Goal: Find specific page/section: Find specific page/section

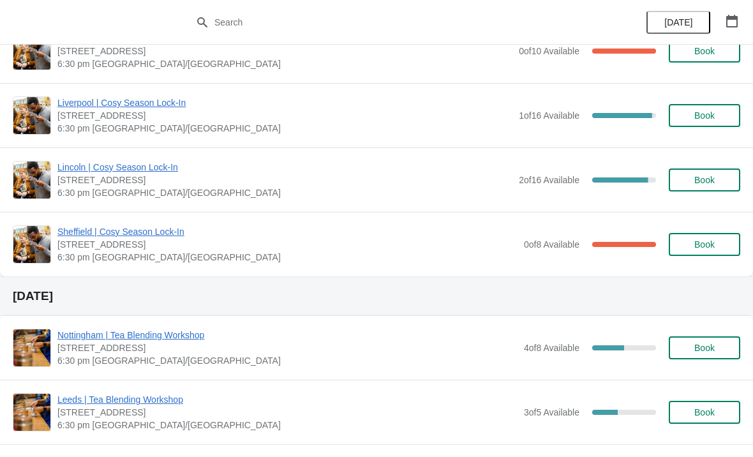
scroll to position [1547, 0]
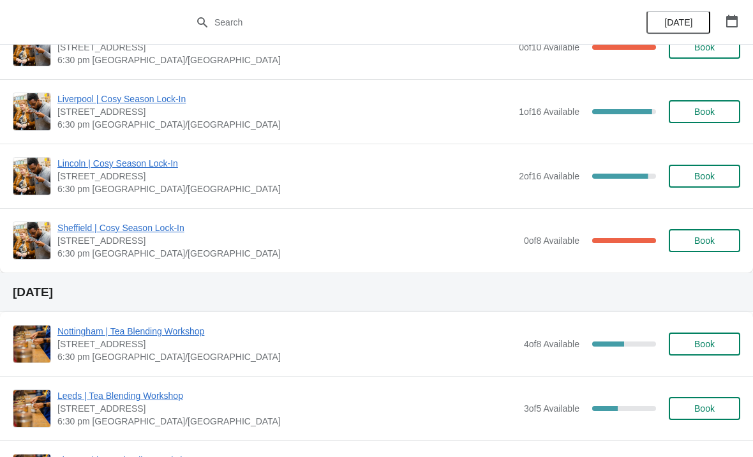
click at [156, 167] on span "Lincoln | Cosy Season Lock-In" at bounding box center [284, 163] width 455 height 13
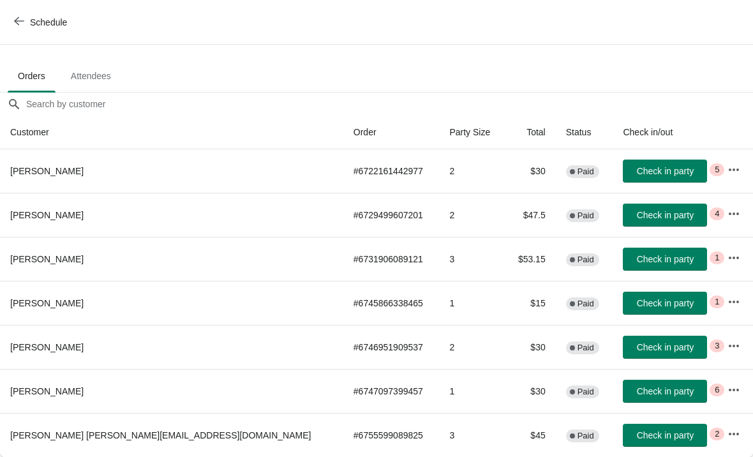
scroll to position [63, 0]
click at [727, 431] on icon "button" at bounding box center [733, 433] width 13 height 13
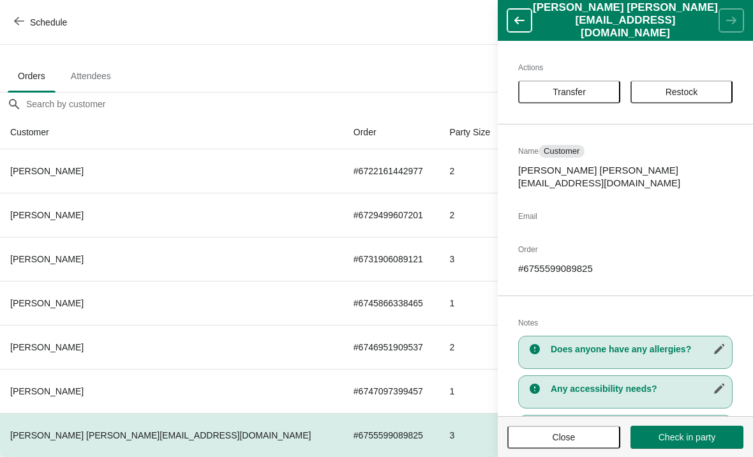
scroll to position [0, 0]
click at [520, 27] on button "button" at bounding box center [519, 20] width 24 height 23
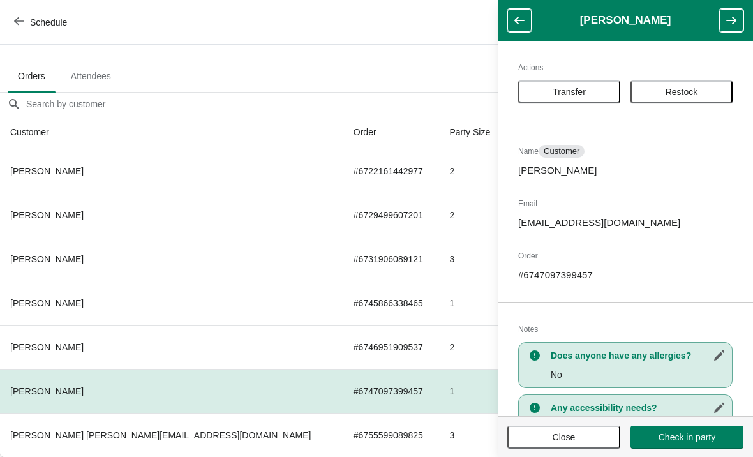
click at [514, 40] on header "[PERSON_NAME]" at bounding box center [625, 20] width 255 height 41
click at [516, 22] on icon "button" at bounding box center [519, 21] width 10 height 8
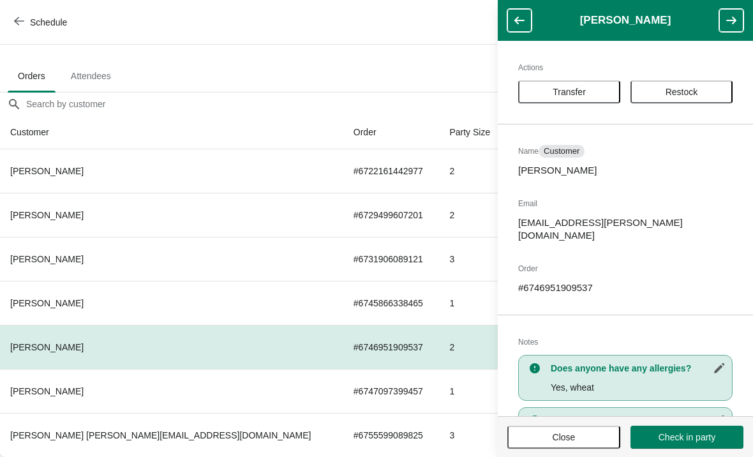
click at [524, 20] on icon "button" at bounding box center [519, 20] width 13 height 13
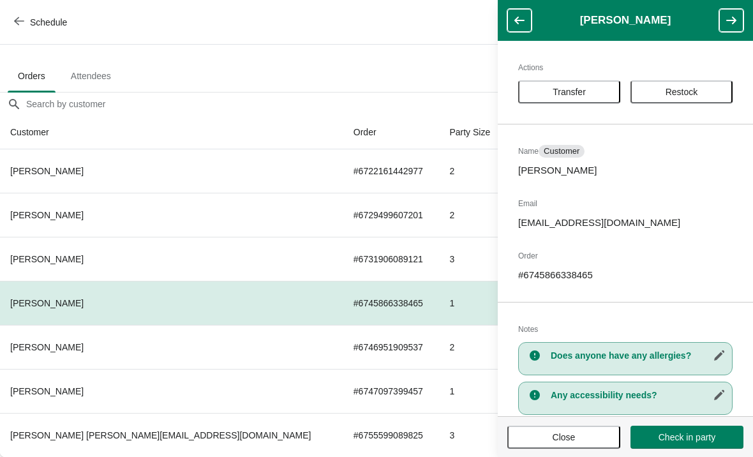
click at [526, 18] on button "button" at bounding box center [519, 20] width 24 height 23
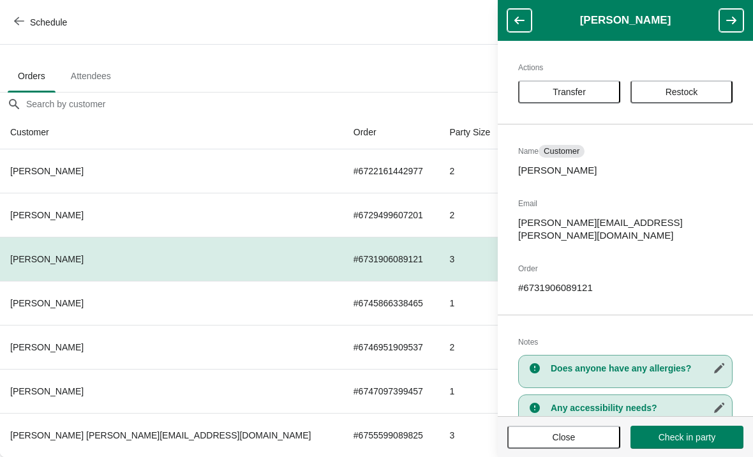
click at [522, 20] on icon "button" at bounding box center [519, 21] width 10 height 8
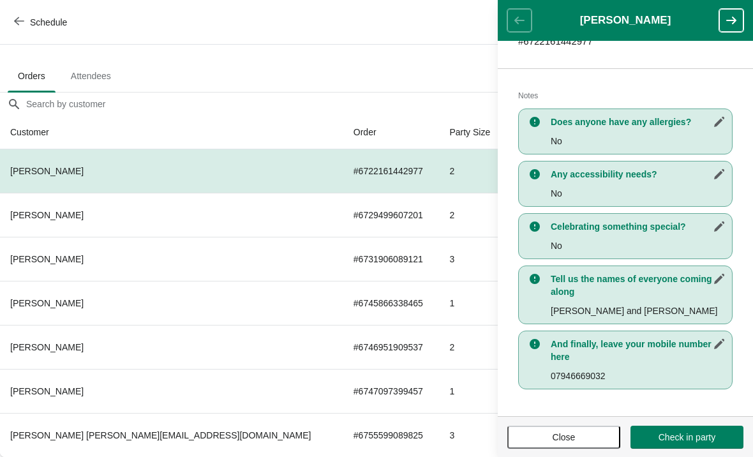
scroll to position [234, 0]
click at [730, 24] on icon "button" at bounding box center [731, 20] width 13 height 13
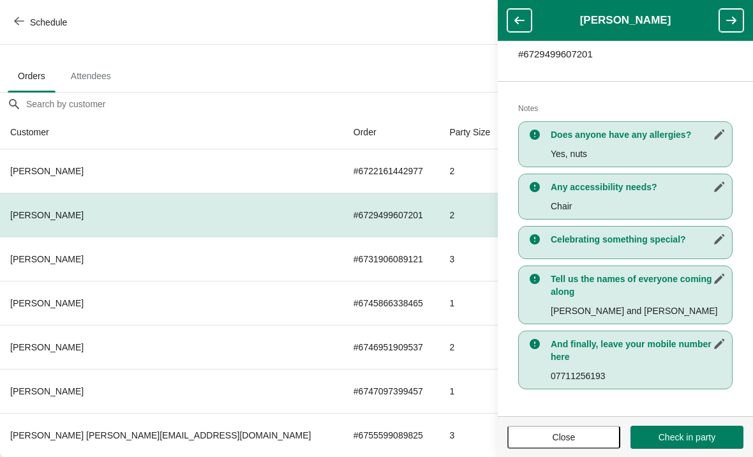
scroll to position [221, 0]
click at [727, 23] on icon "button" at bounding box center [731, 20] width 13 height 13
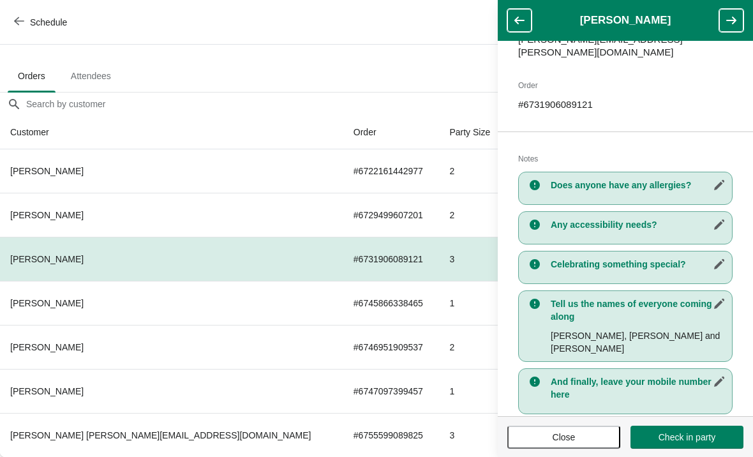
scroll to position [182, 0]
click at [732, 26] on icon "button" at bounding box center [731, 20] width 13 height 13
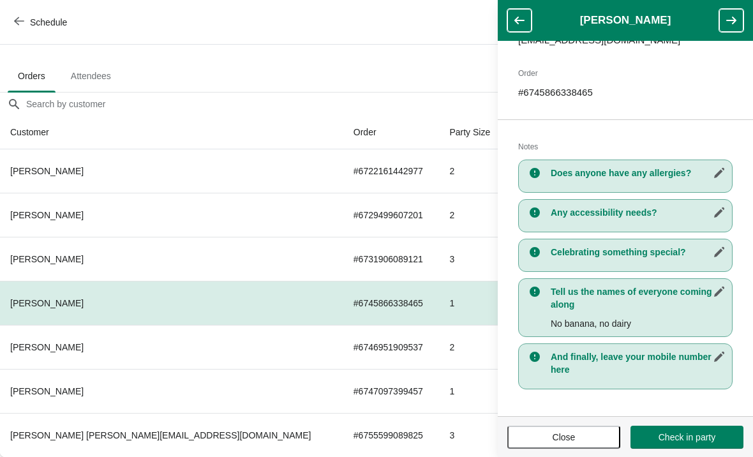
scroll to position [191, 0]
